Goal: Information Seeking & Learning: Learn about a topic

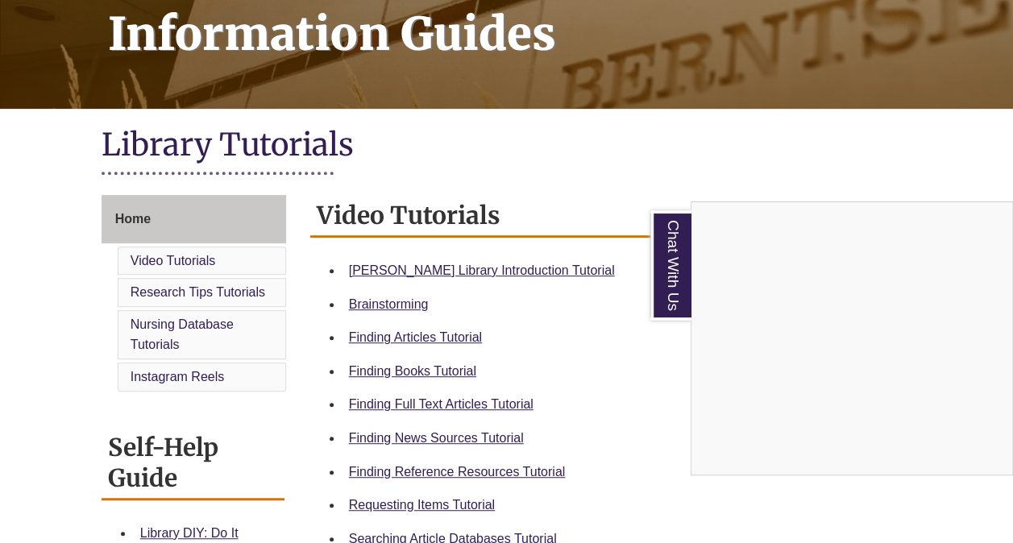
scroll to position [292, 0]
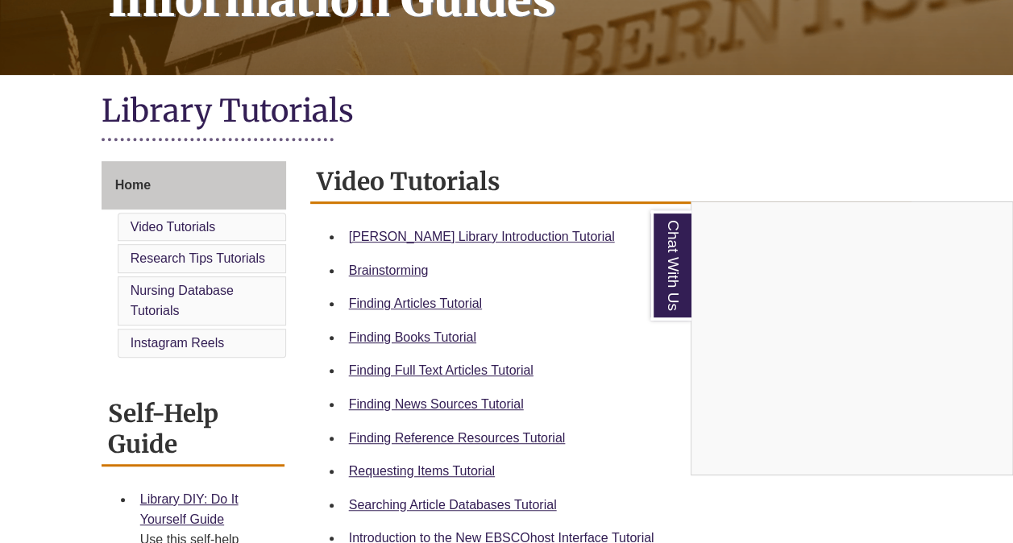
click at [461, 237] on div "Chat With Us" at bounding box center [506, 271] width 1013 height 543
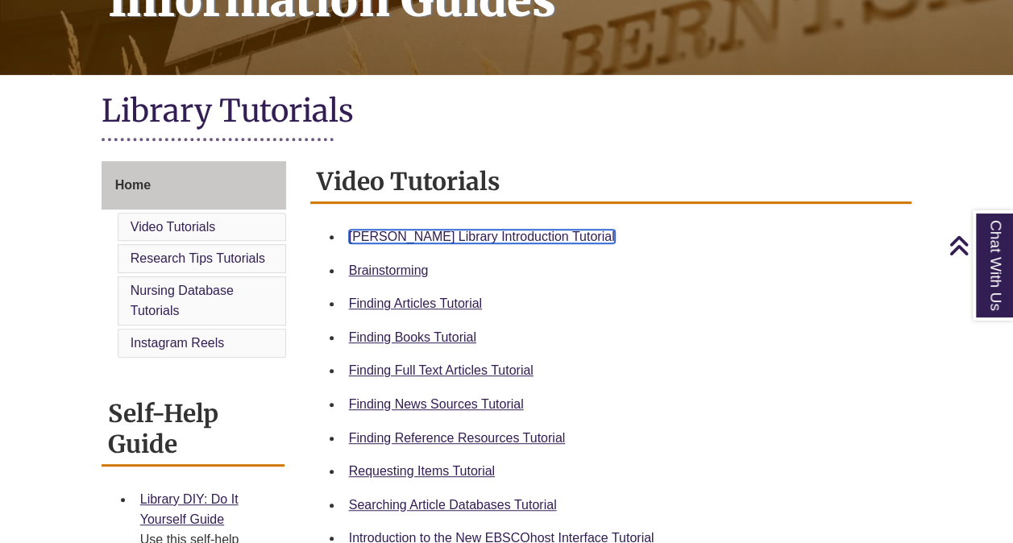
click at [456, 236] on link "[PERSON_NAME] Library Introduction Tutorial" at bounding box center [482, 237] width 266 height 14
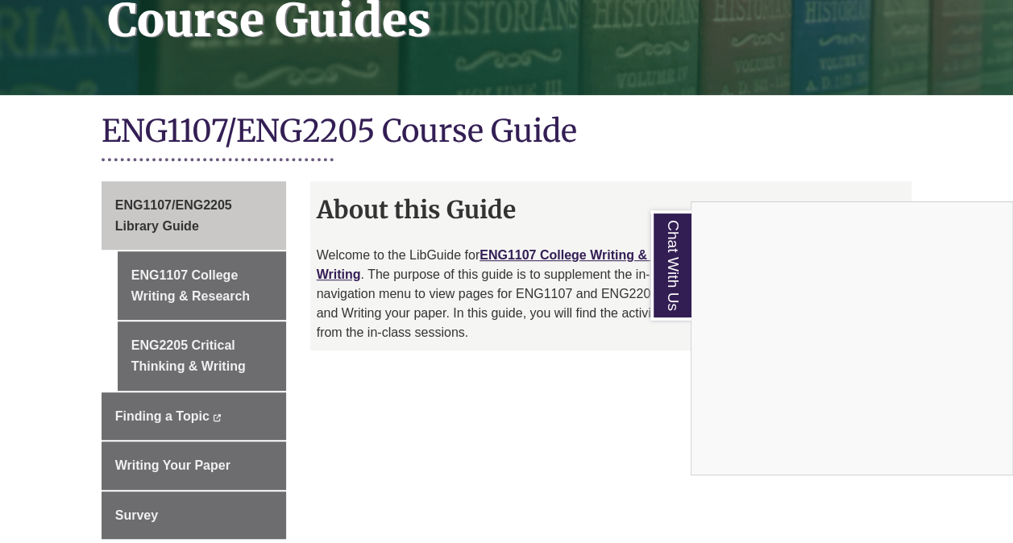
scroll to position [300, 0]
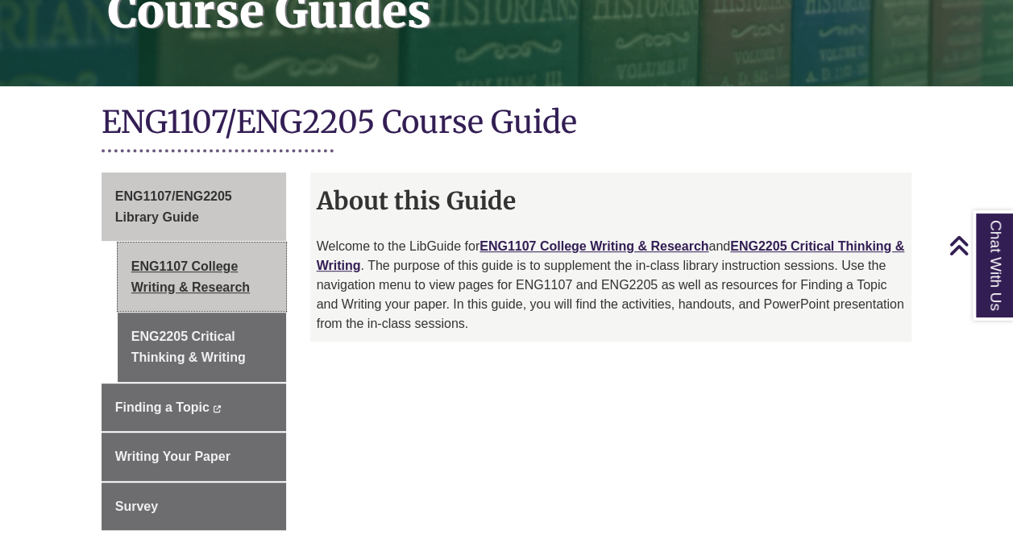
click at [200, 250] on link "ENG1107 College Writing & Research" at bounding box center [202, 277] width 168 height 69
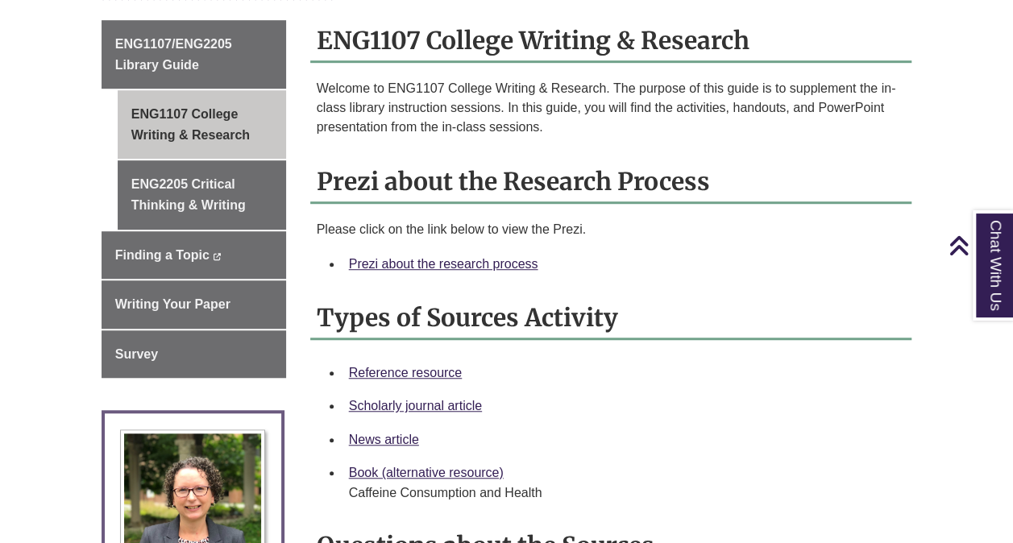
scroll to position [456, 0]
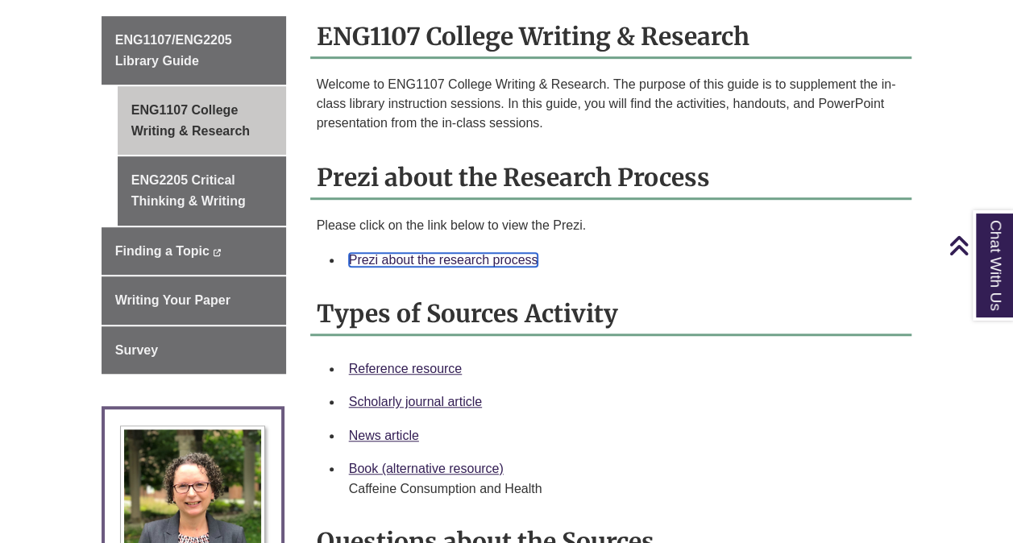
click at [457, 253] on link "Prezi about the research process" at bounding box center [443, 260] width 189 height 14
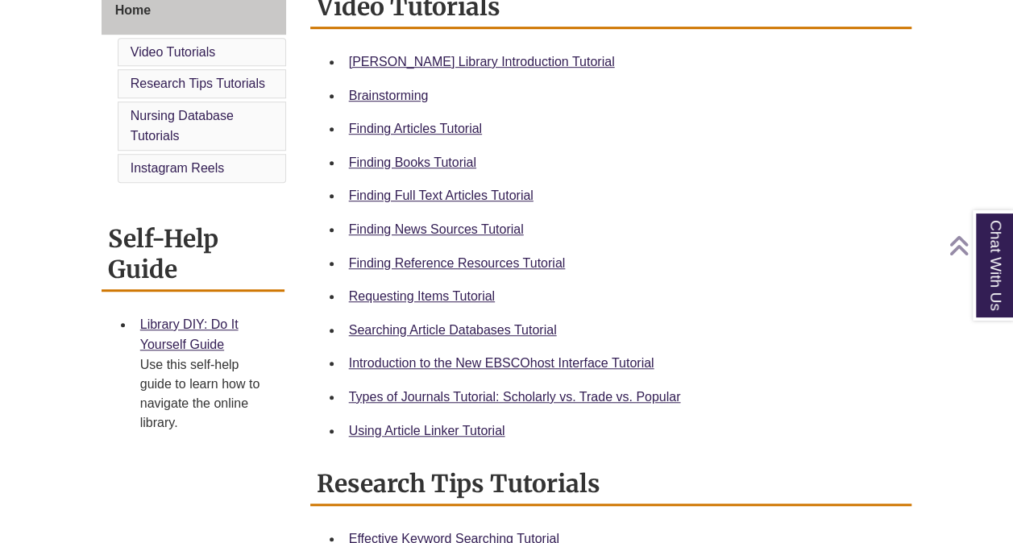
scroll to position [498, 0]
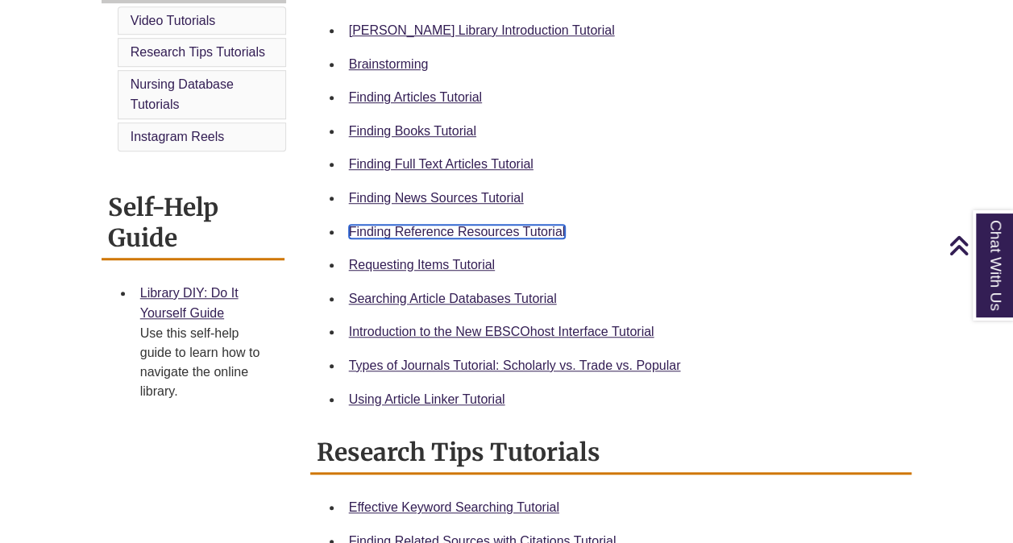
click at [405, 237] on link "Finding Reference Resources Tutorial" at bounding box center [457, 232] width 217 height 14
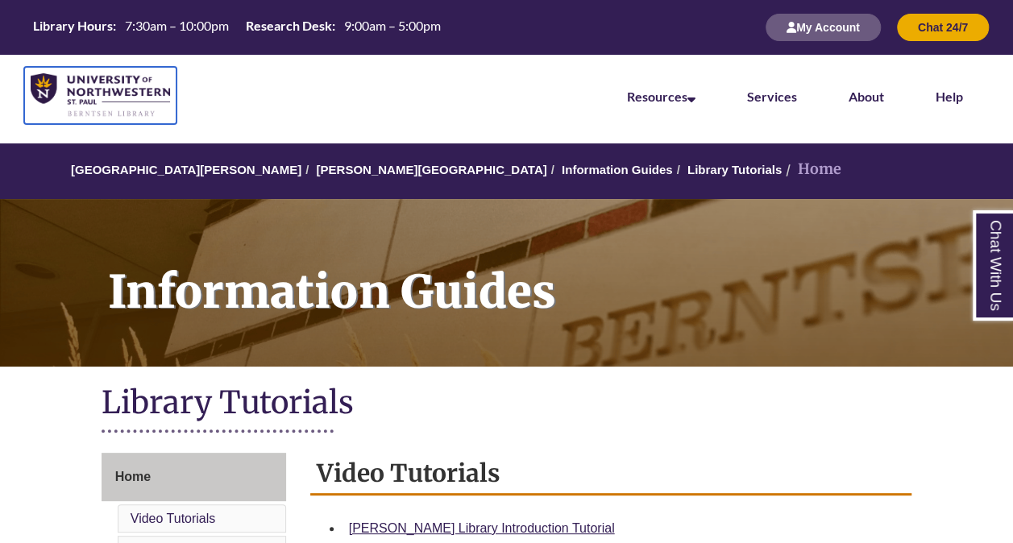
click at [76, 75] on img at bounding box center [100, 95] width 139 height 44
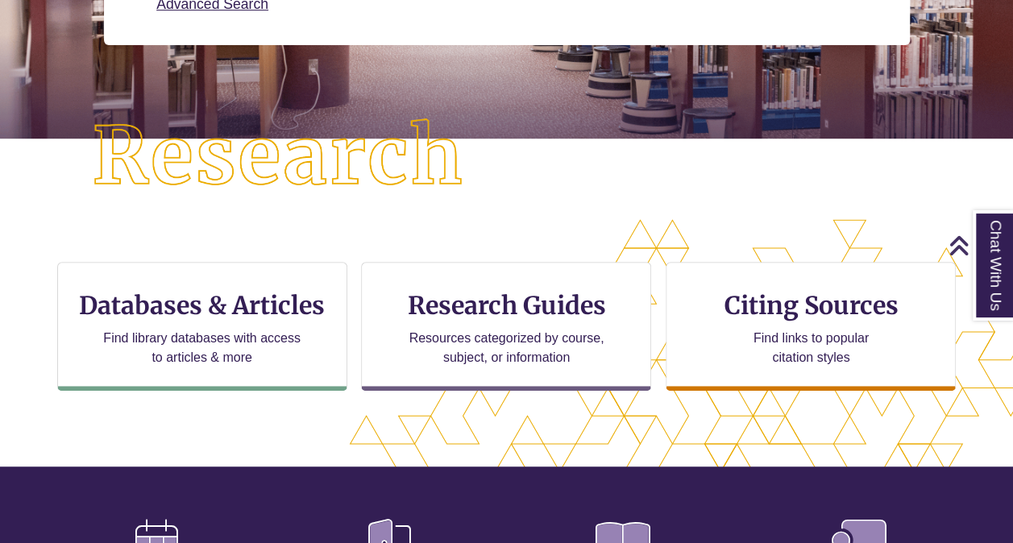
scroll to position [385, 0]
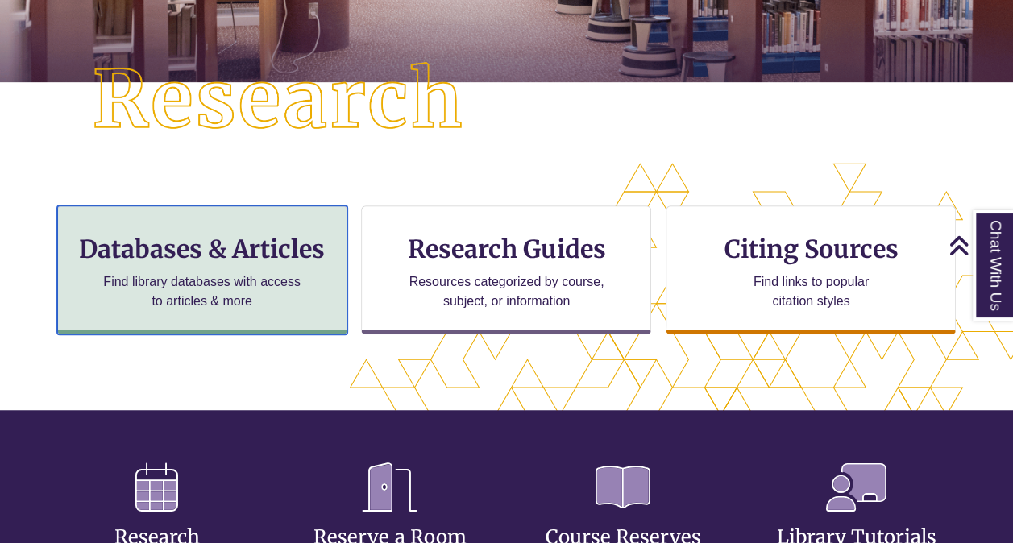
click at [240, 267] on div "Databases & Articles Find library databases with access to articles & more" at bounding box center [202, 270] width 290 height 129
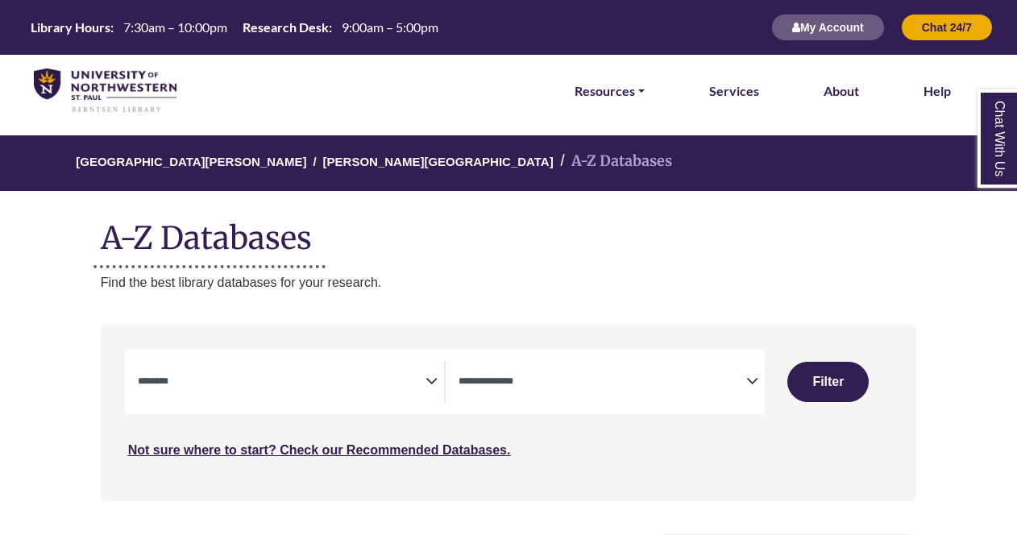
select select "Database Subject Filter"
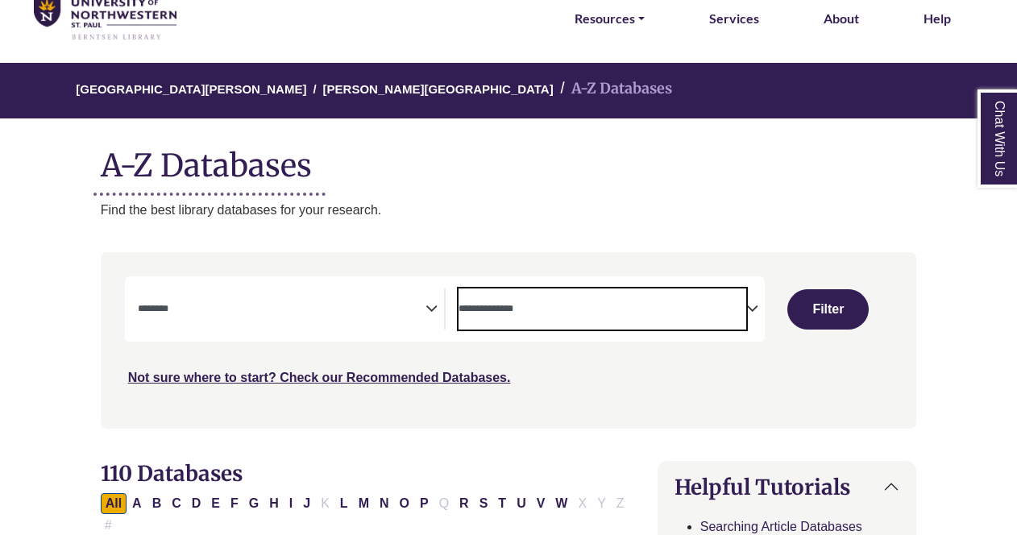
click at [534, 300] on span "Search filters" at bounding box center [603, 307] width 288 height 14
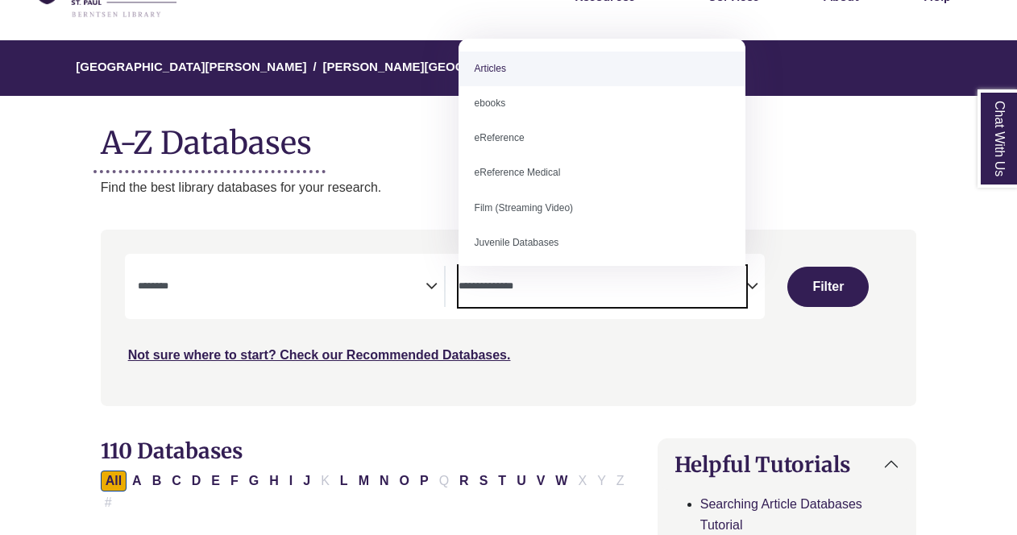
scroll to position [96, 0]
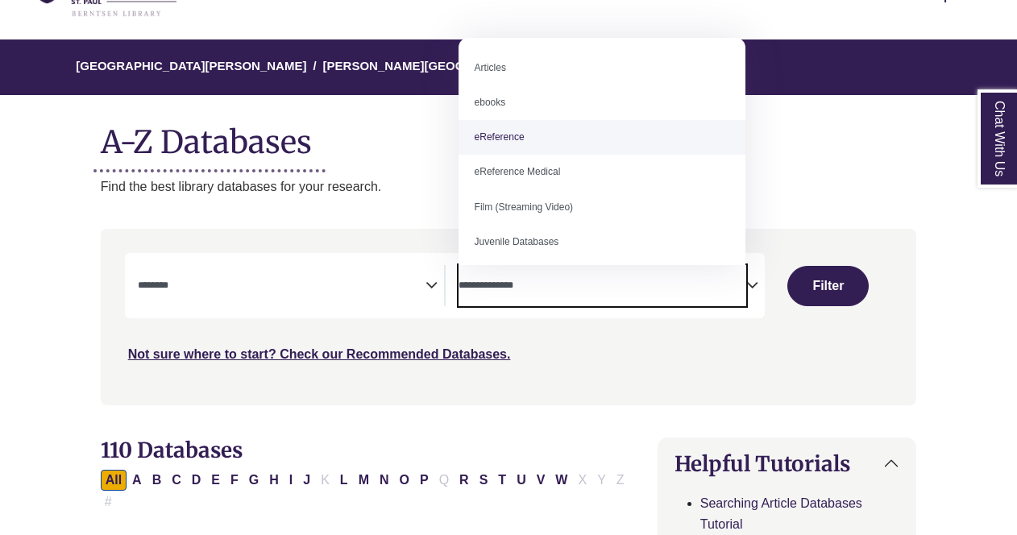
select select "*****"
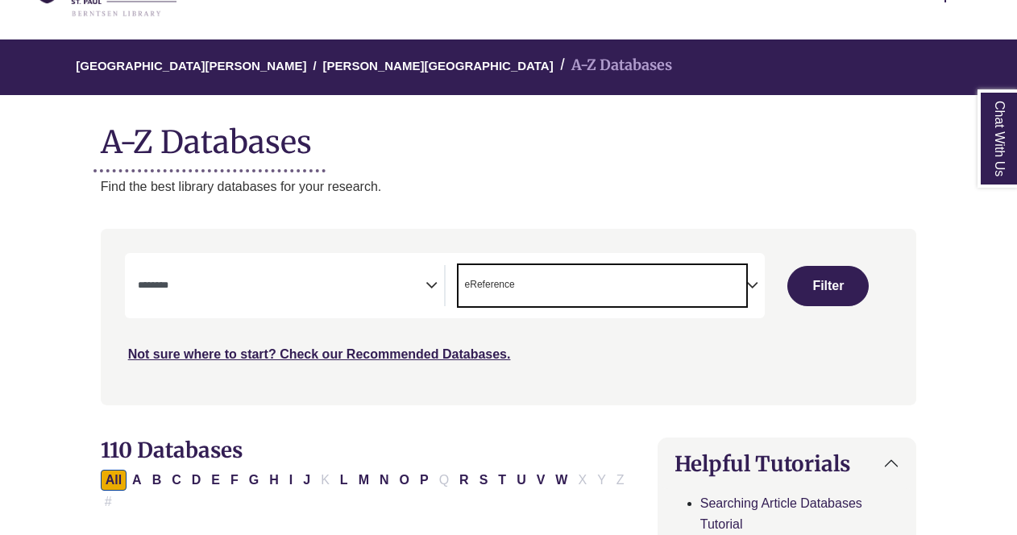
scroll to position [31, 0]
click at [243, 285] on textarea "Search" at bounding box center [282, 287] width 288 height 13
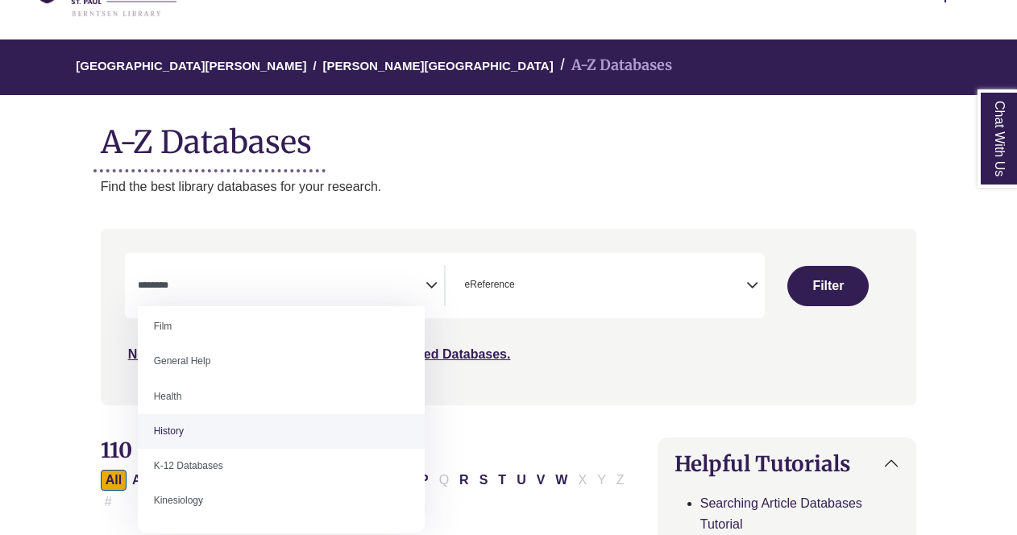
scroll to position [672, 0]
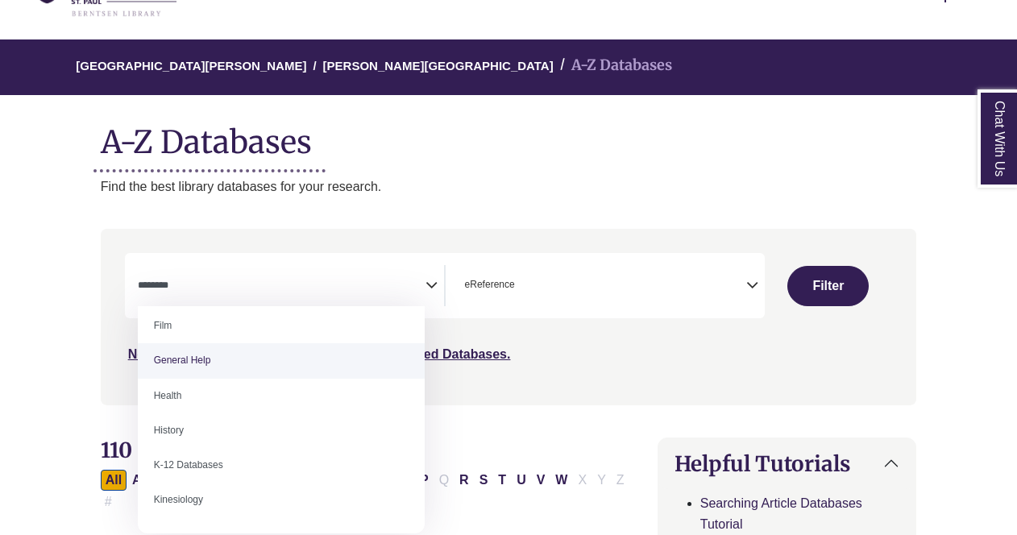
select select "*****"
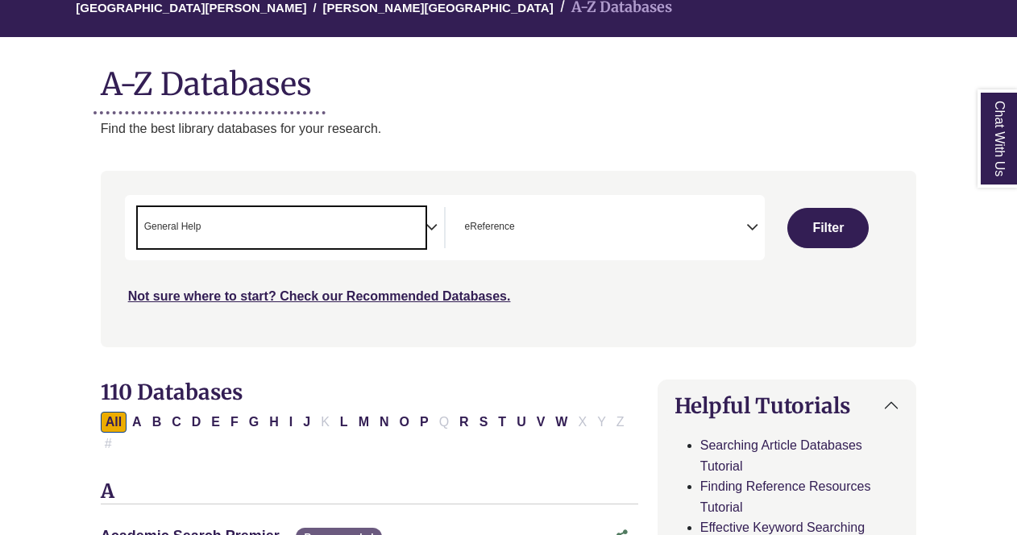
scroll to position [156, 0]
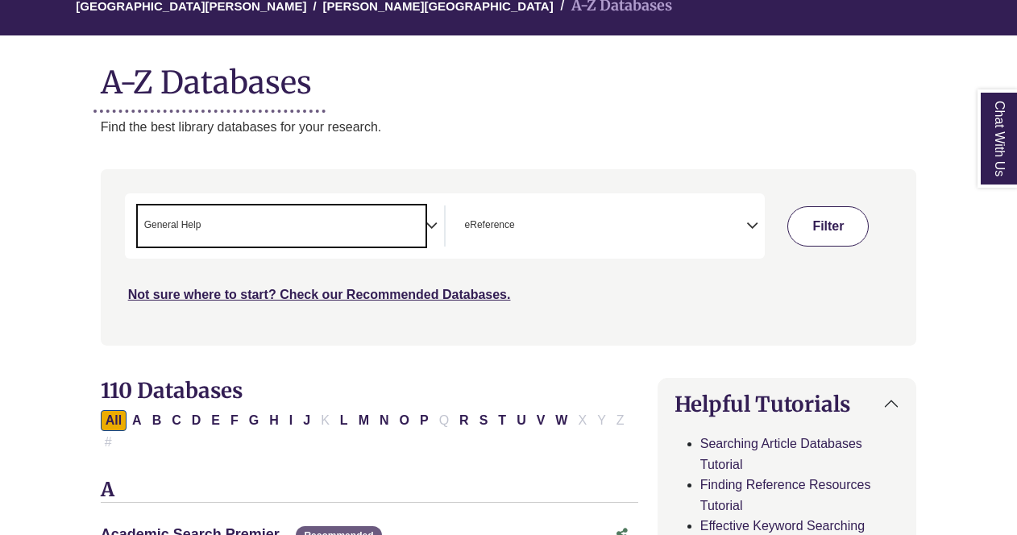
click at [799, 210] on button "Filter" at bounding box center [828, 226] width 81 height 40
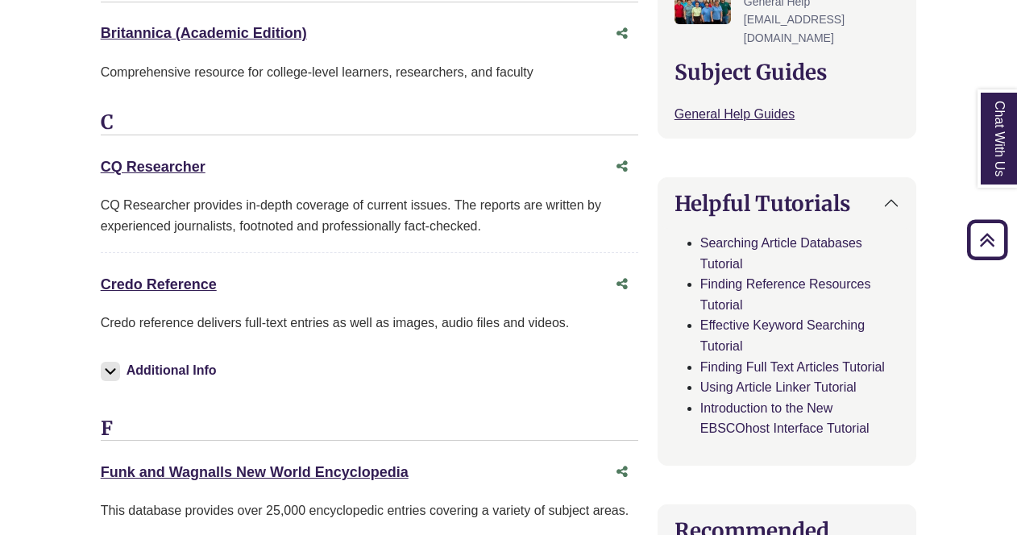
scroll to position [675, 0]
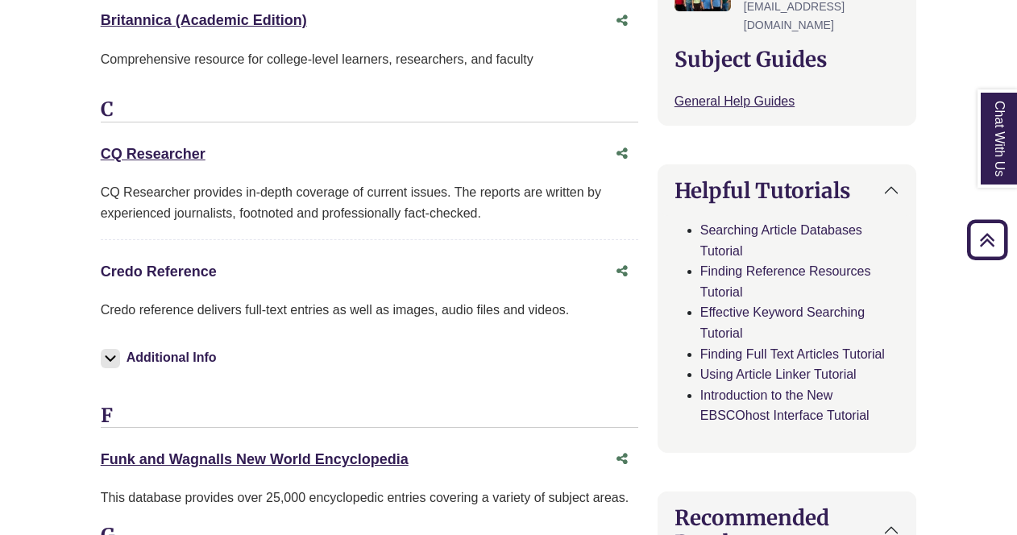
click at [175, 264] on link "Credo Reference This link opens in a new window" at bounding box center [159, 272] width 116 height 16
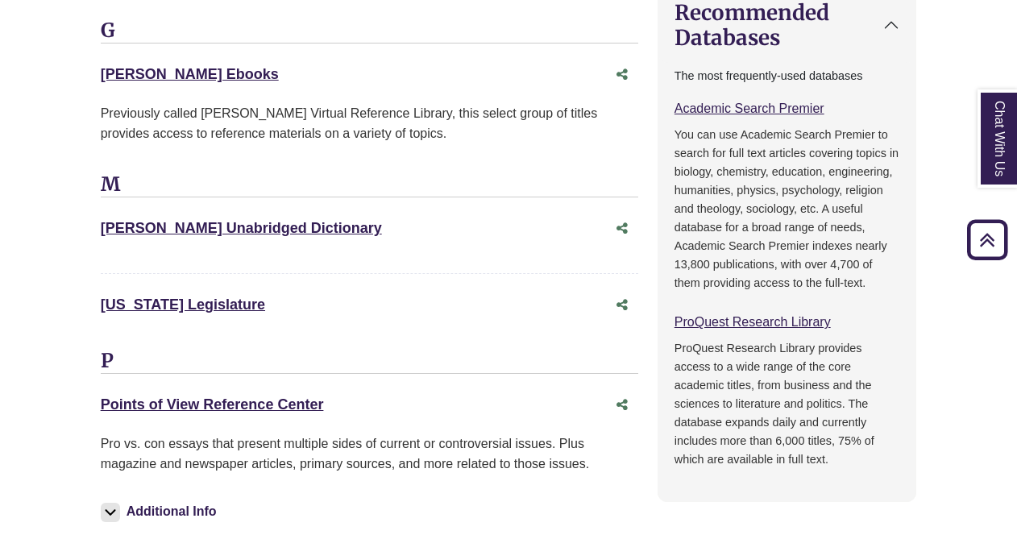
scroll to position [1174, 0]
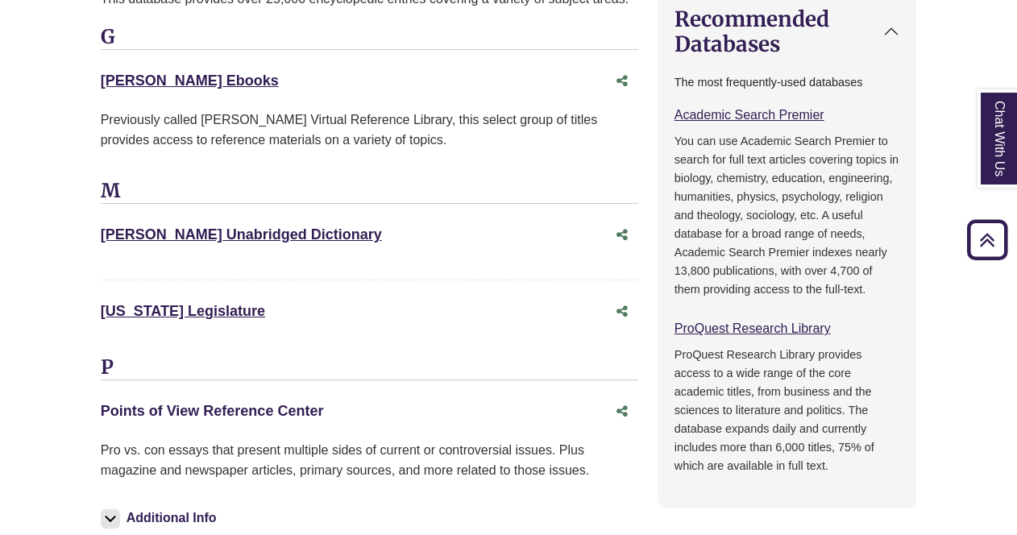
click at [260, 403] on link "Points of View Reference Center This link opens in a new window" at bounding box center [212, 411] width 223 height 16
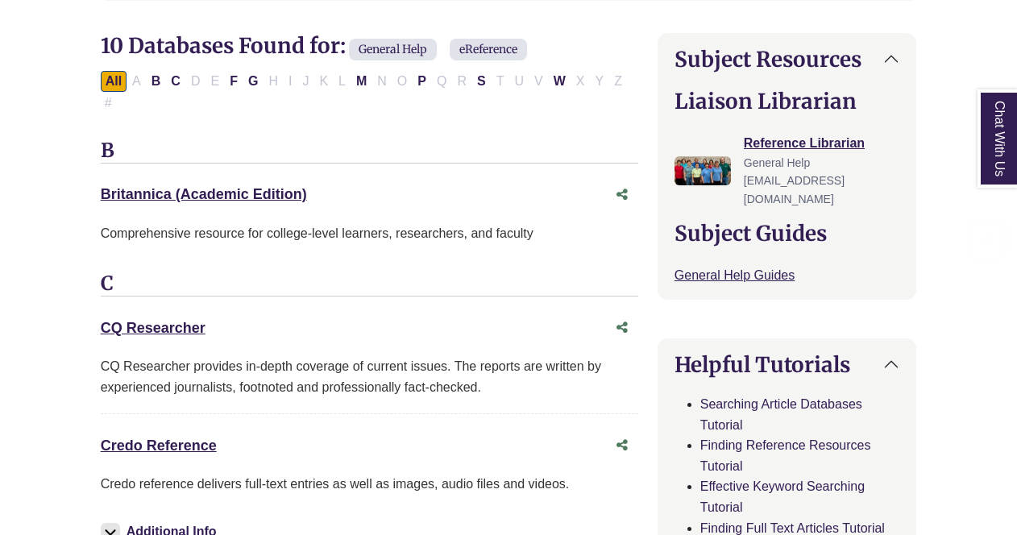
scroll to position [503, 0]
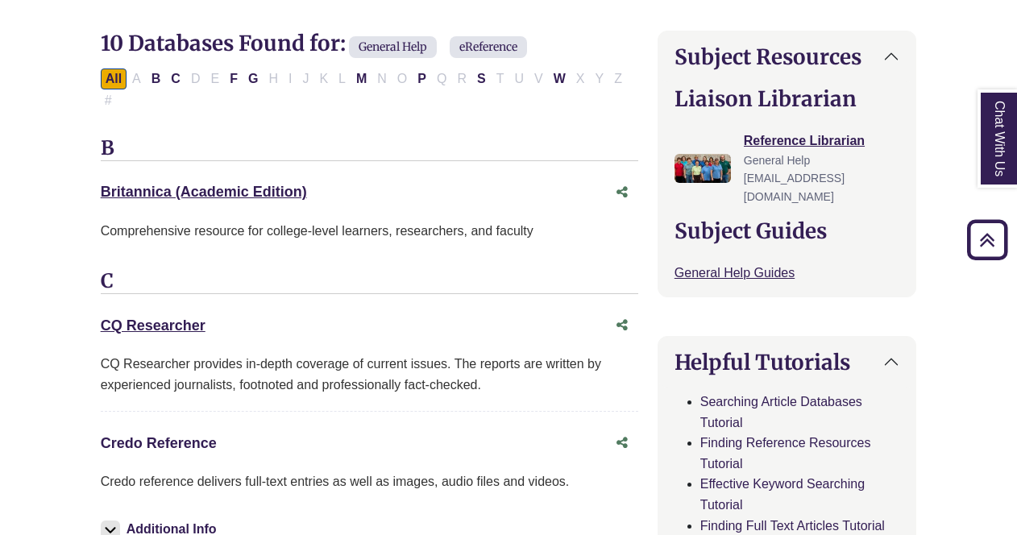
click at [152, 435] on link "Credo Reference This link opens in a new window" at bounding box center [159, 443] width 116 height 16
click at [160, 318] on link "CQ Researcher This link opens in a new window" at bounding box center [153, 326] width 105 height 16
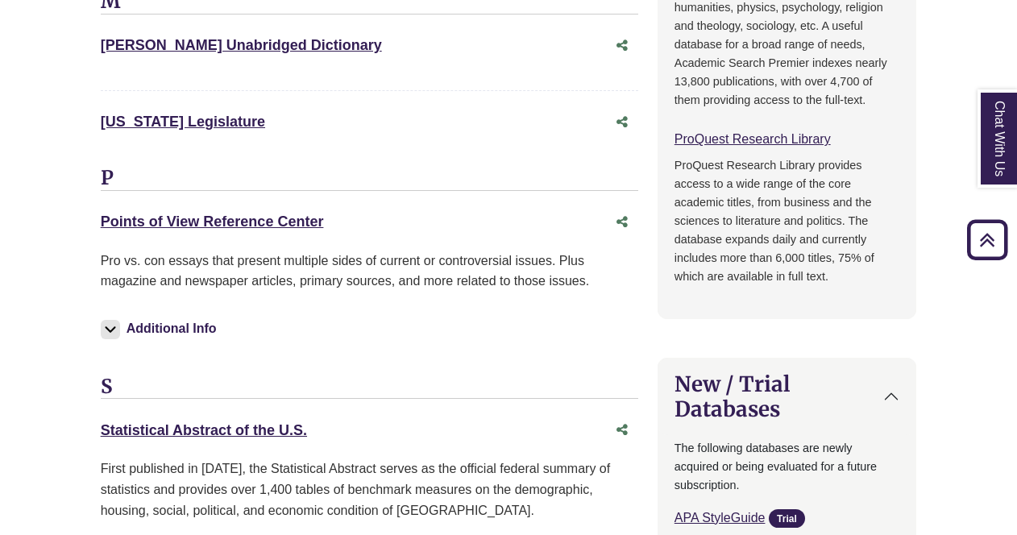
scroll to position [1364, 0]
click at [236, 213] on link "Points of View Reference Center This link opens in a new window" at bounding box center [212, 221] width 223 height 16
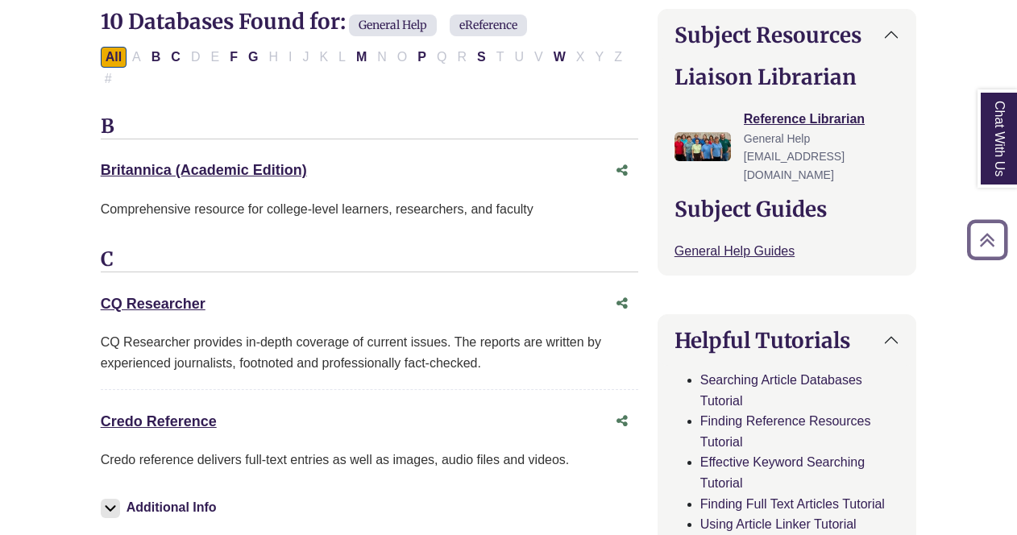
scroll to position [533, 0]
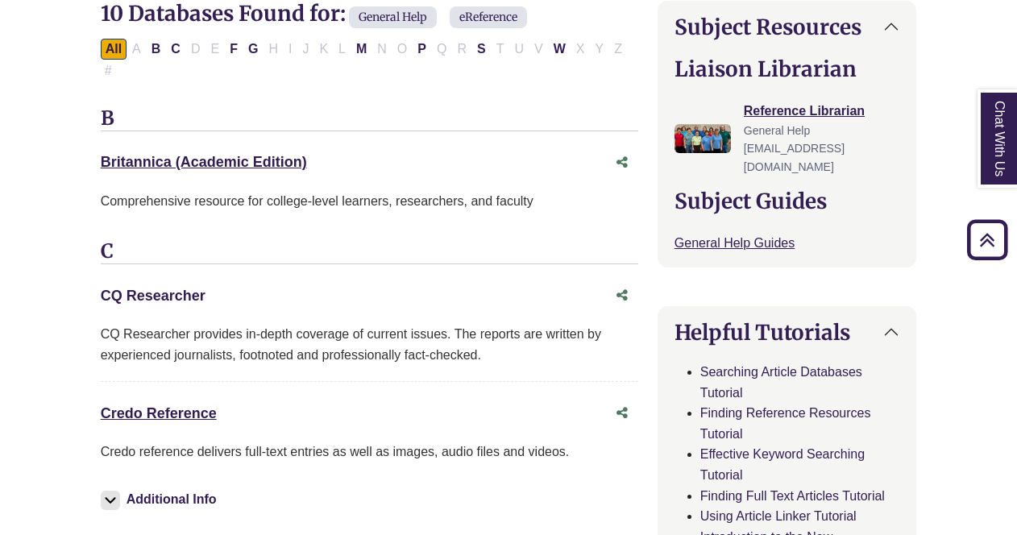
click at [189, 288] on link "CQ Researcher This link opens in a new window" at bounding box center [153, 296] width 105 height 16
click at [239, 154] on link "Britannica (Academic Edition) This link opens in a new window" at bounding box center [204, 162] width 206 height 16
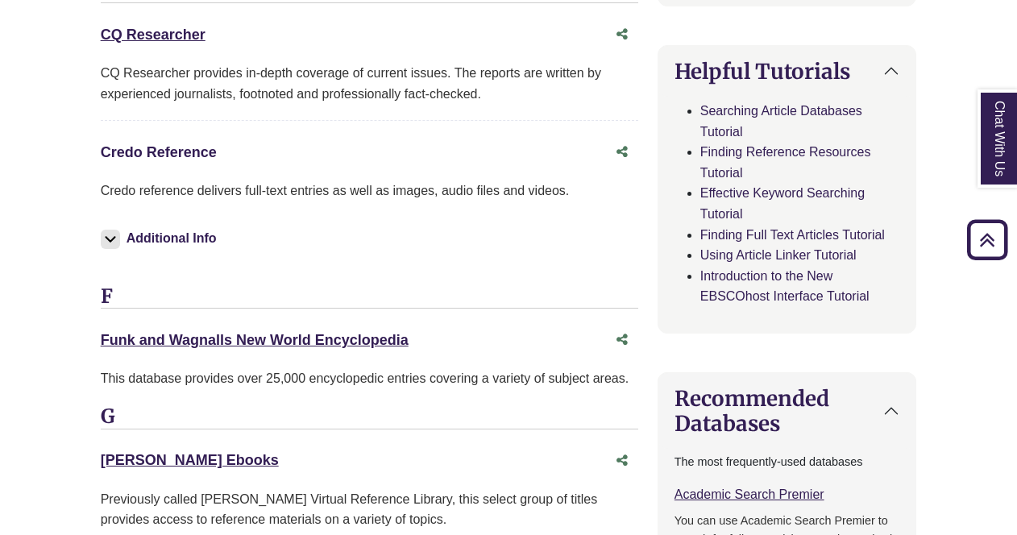
scroll to position [799, 0]
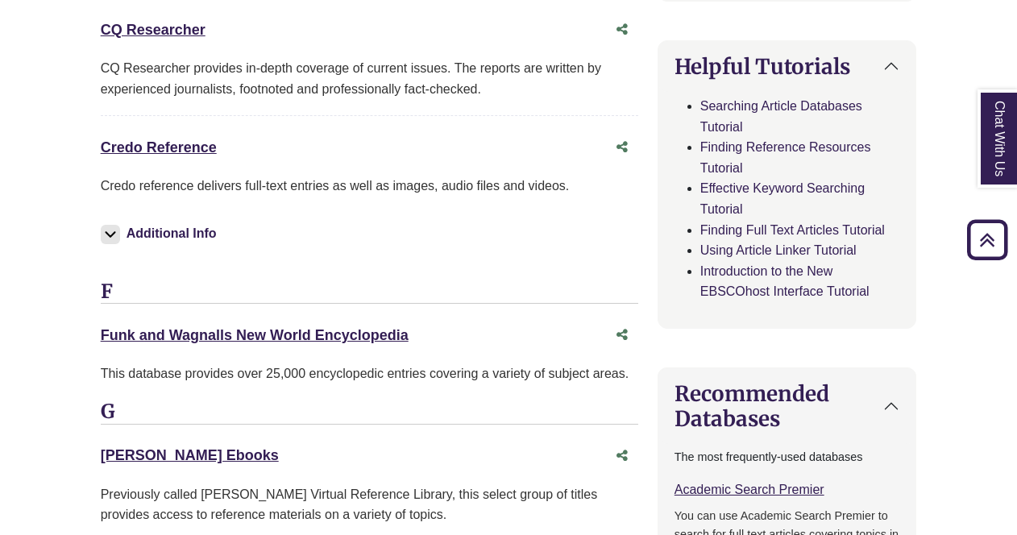
click at [153, 223] on button "Additional Info" at bounding box center [161, 234] width 121 height 23
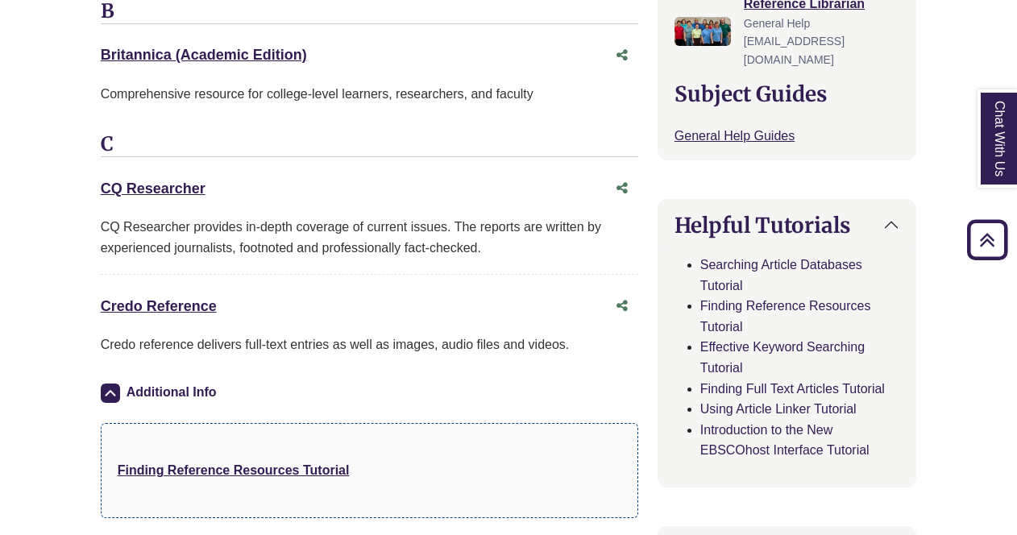
scroll to position [651, 0]
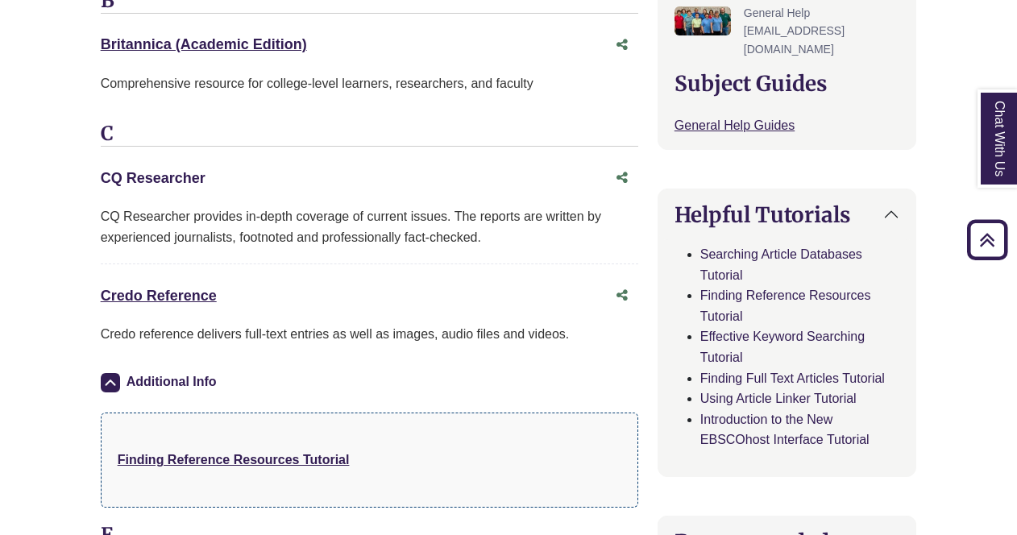
click at [156, 170] on link "CQ Researcher This link opens in a new window" at bounding box center [153, 178] width 105 height 16
click at [144, 288] on link "Credo Reference This link opens in a new window" at bounding box center [159, 296] width 116 height 16
click at [177, 170] on link "CQ Researcher This link opens in a new window" at bounding box center [153, 178] width 105 height 16
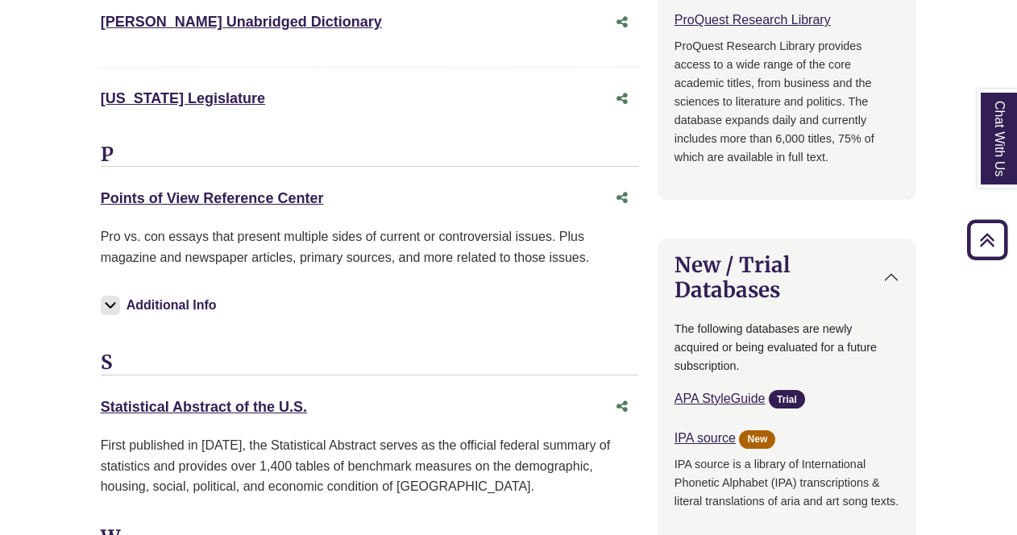
scroll to position [1536, 0]
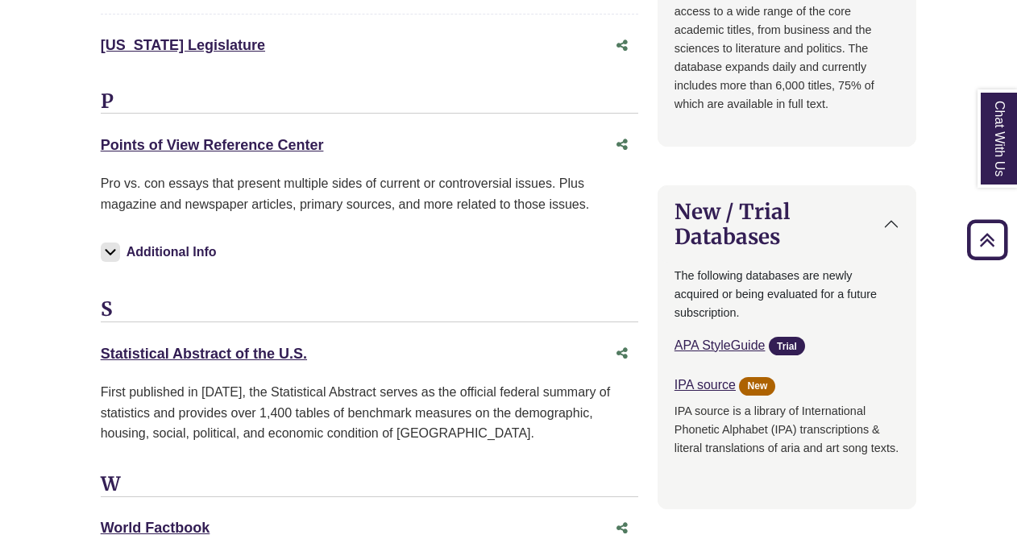
click at [215, 134] on div "Points of View Reference Center This link opens in a new window" at bounding box center [353, 145] width 505 height 23
click at [214, 137] on link "Points of View Reference Center This link opens in a new window" at bounding box center [212, 145] width 223 height 16
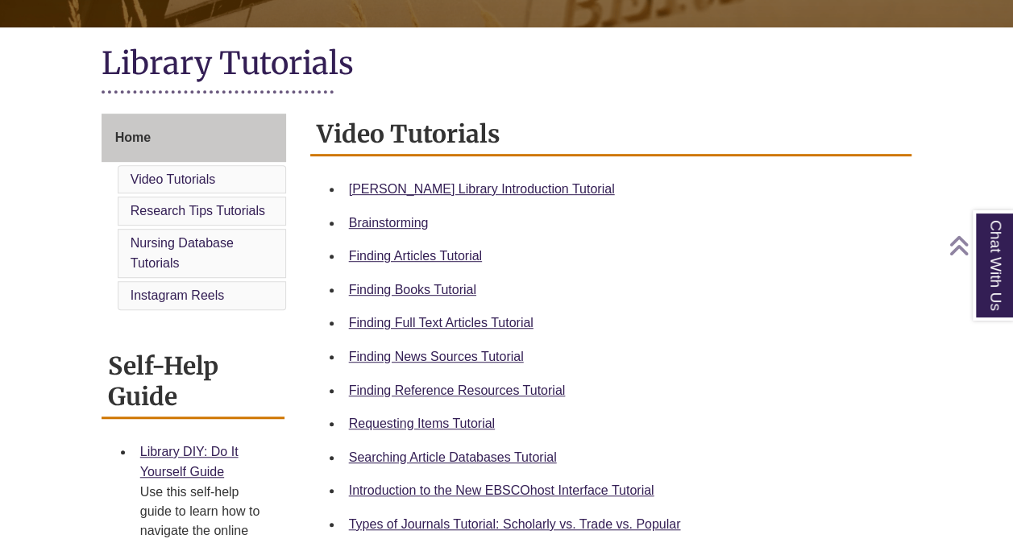
scroll to position [340, 0]
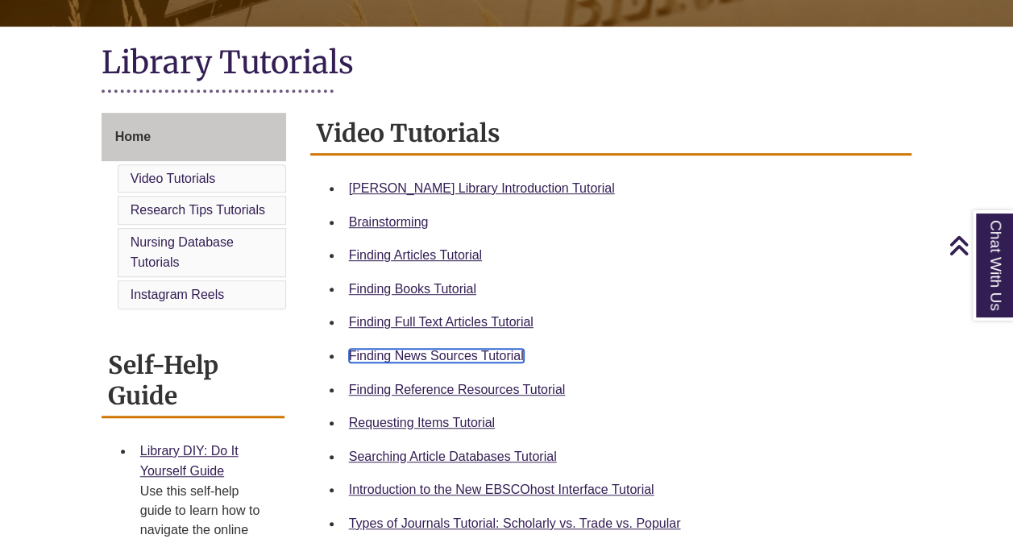
click at [488, 356] on link "Finding News Sources Tutorial" at bounding box center [436, 356] width 175 height 14
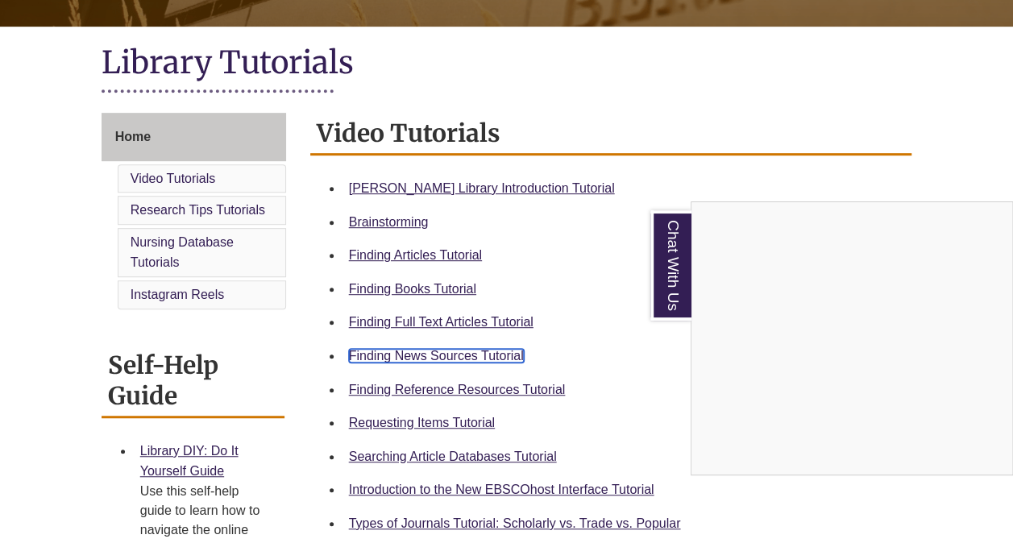
scroll to position [0, 0]
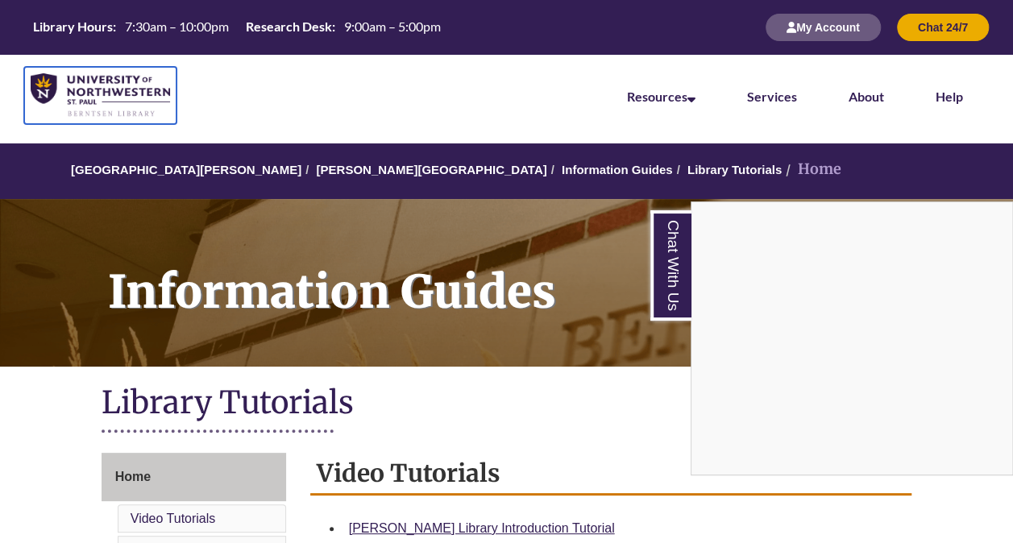
click at [114, 80] on img at bounding box center [100, 95] width 139 height 44
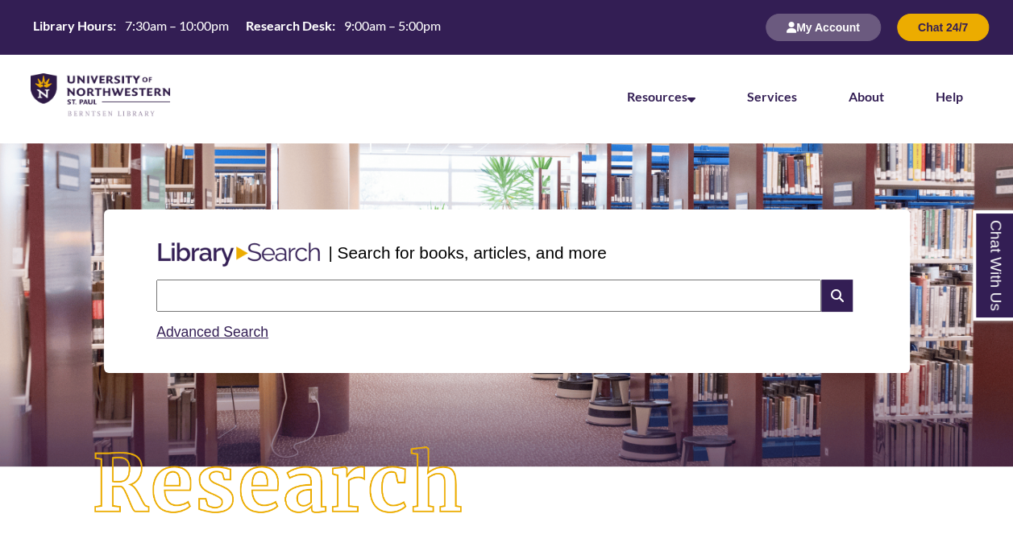
click at [242, 297] on input "text" at bounding box center [488, 296] width 665 height 32
click at [196, 301] on input "text" at bounding box center [488, 296] width 665 height 32
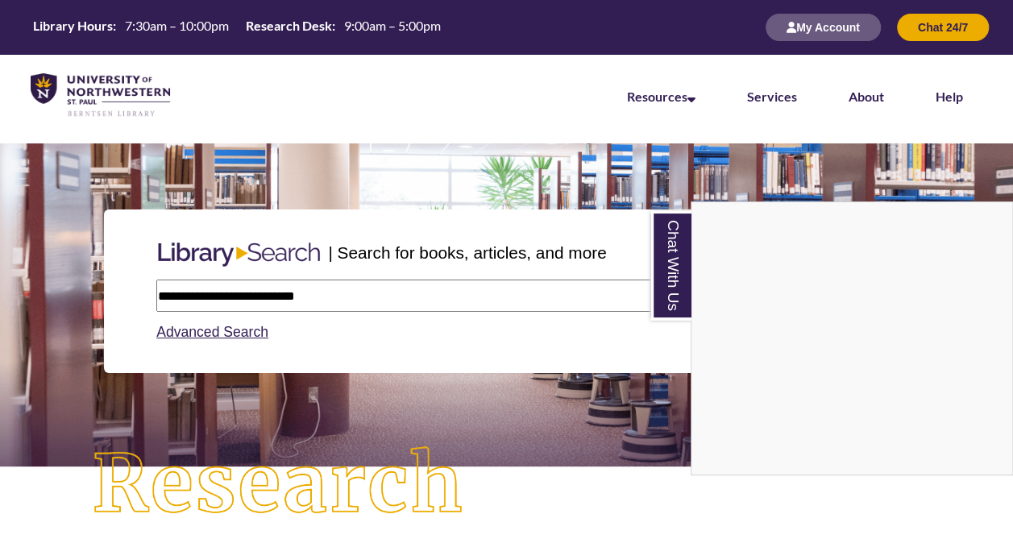
type input "**********"
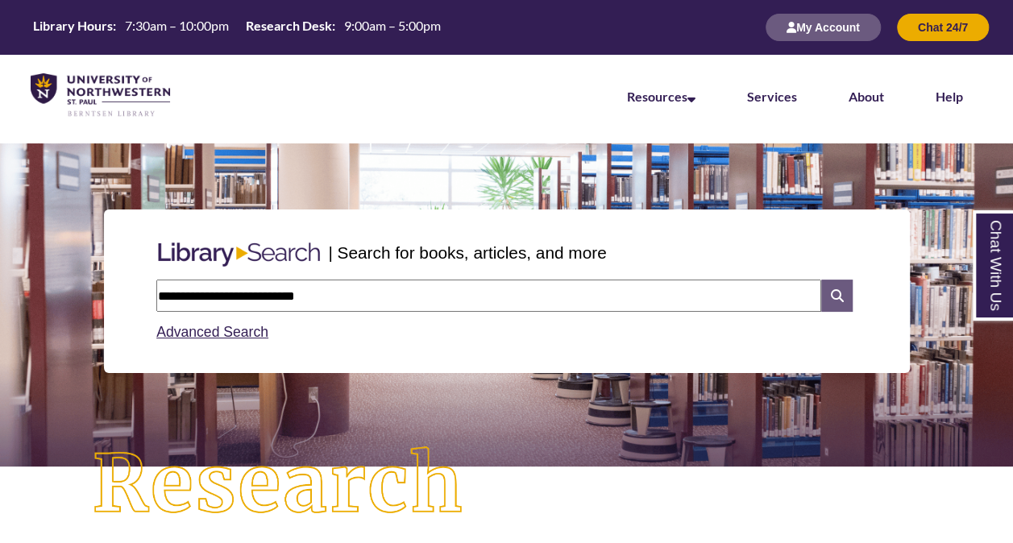
click at [832, 306] on icon at bounding box center [837, 296] width 31 height 32
